Goal: Task Accomplishment & Management: Manage account settings

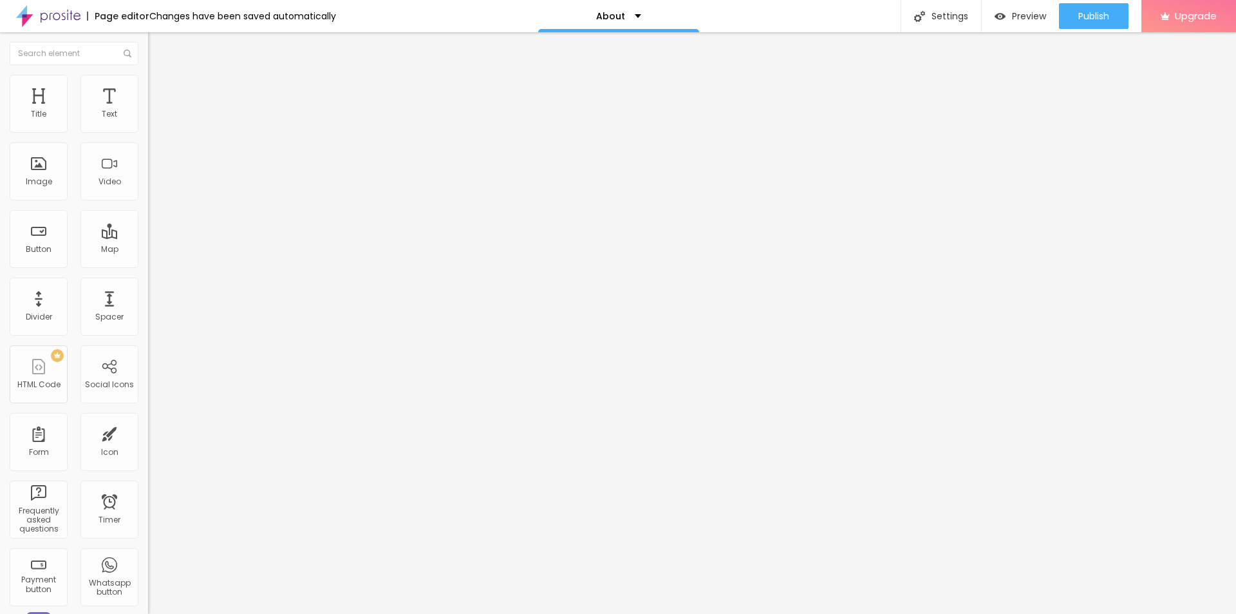
click at [148, 111] on span "Change image" at bounding box center [182, 105] width 69 height 11
click at [951, 15] on div "Settings" at bounding box center [941, 16] width 80 height 32
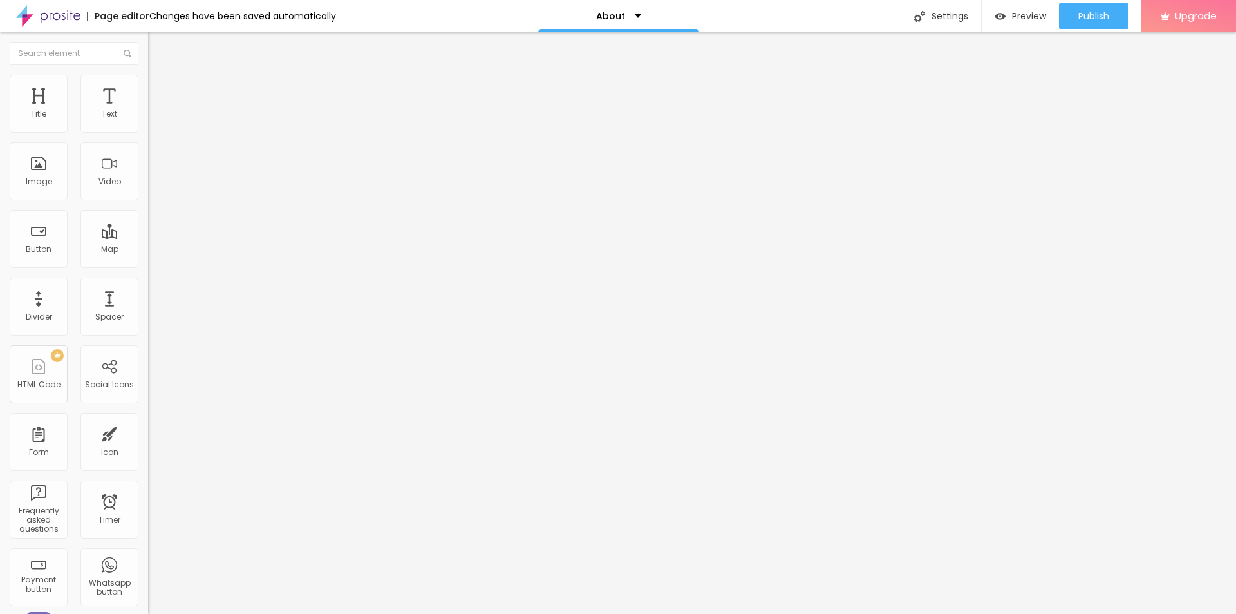
drag, startPoint x: 641, startPoint y: 290, endPoint x: 358, endPoint y: 308, distance: 283.3
paste input "SX66 Capsules Ervaringen met Afvallen Zijn de Resultaten Blijvend?"
type input "SX66 Capsules Ervaringen met Afvallen Zijn de Resultaten Blijvend?"
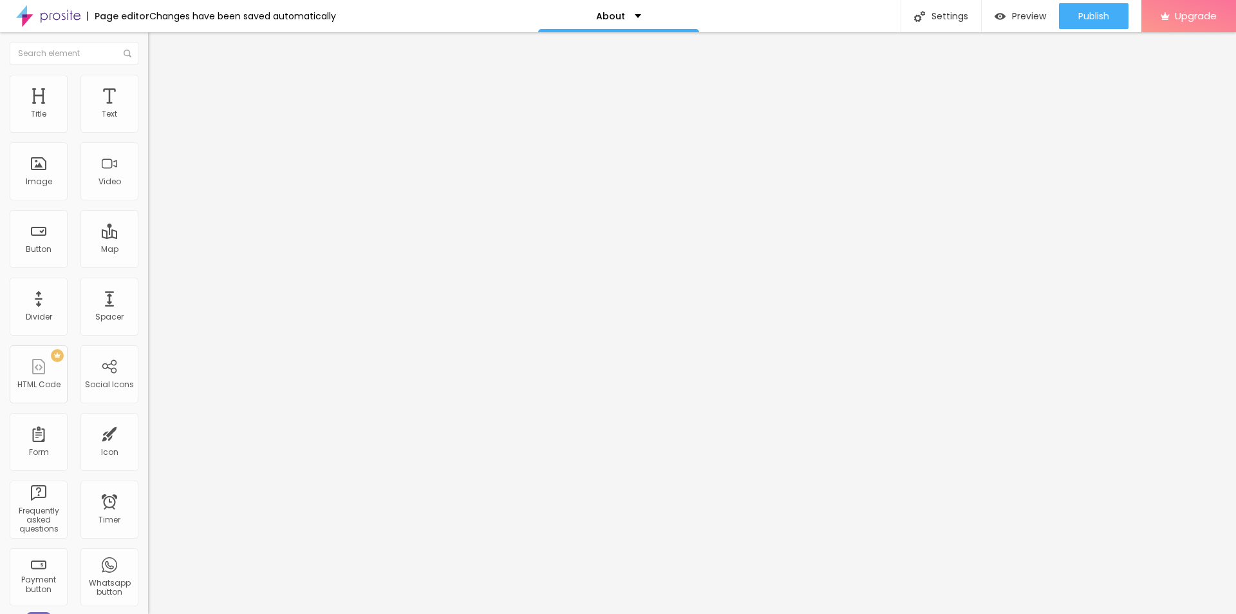
click at [1082, 19] on span "Publish" at bounding box center [1094, 16] width 31 height 10
